Goal: Navigation & Orientation: Find specific page/section

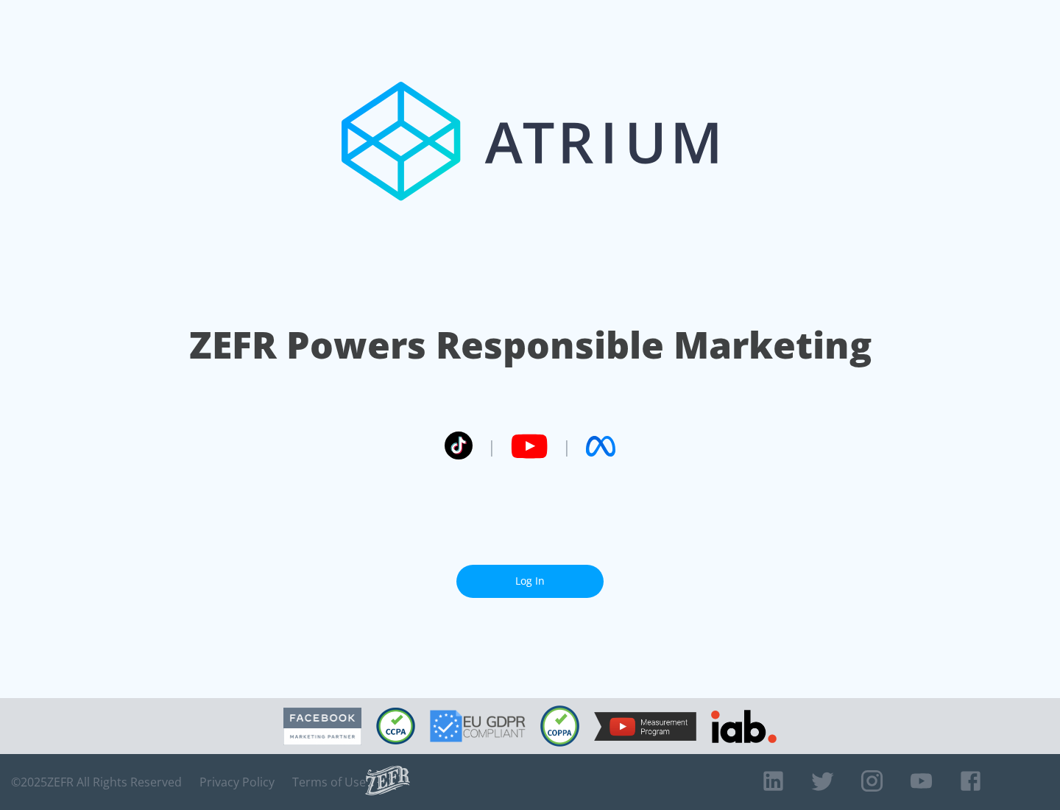
click at [530, 581] on link "Log In" at bounding box center [530, 581] width 147 height 33
